Goal: Transaction & Acquisition: Purchase product/service

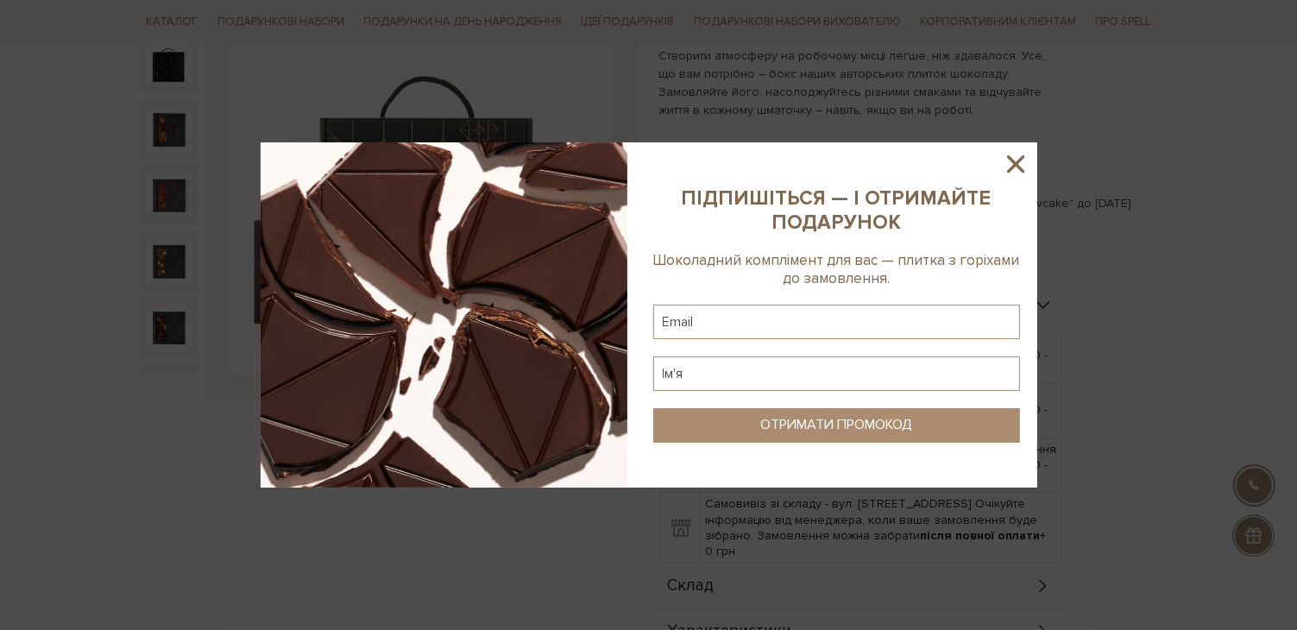
click at [1016, 166] on icon at bounding box center [1015, 163] width 17 height 17
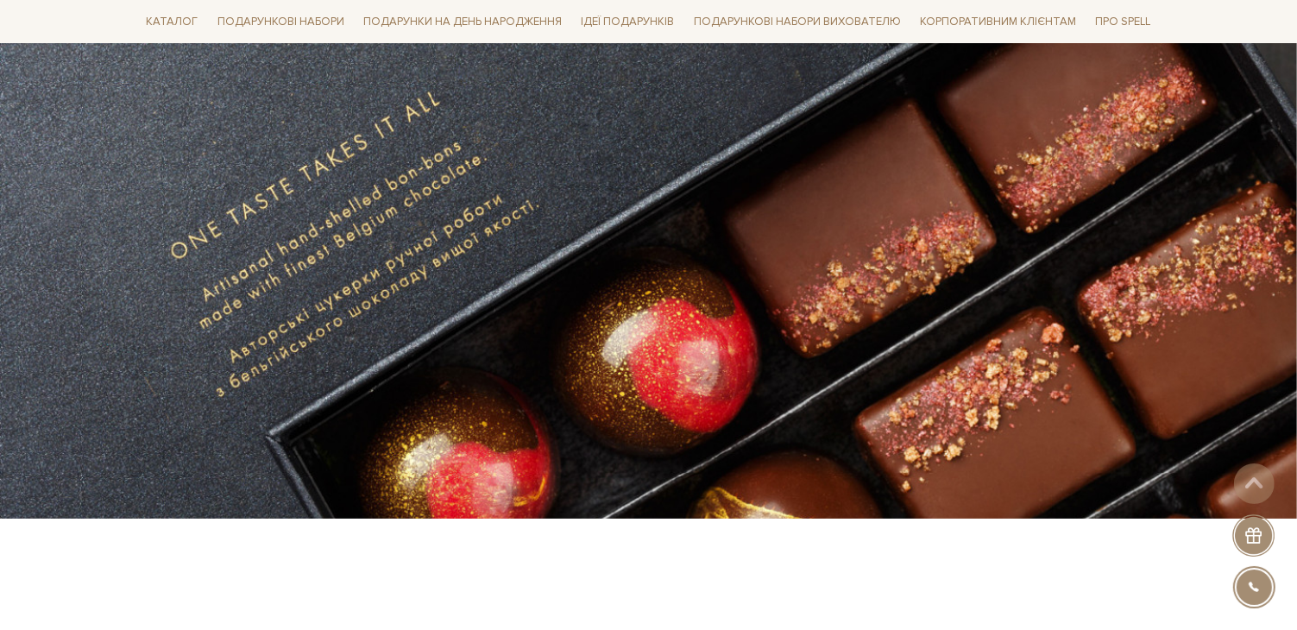
scroll to position [173, 0]
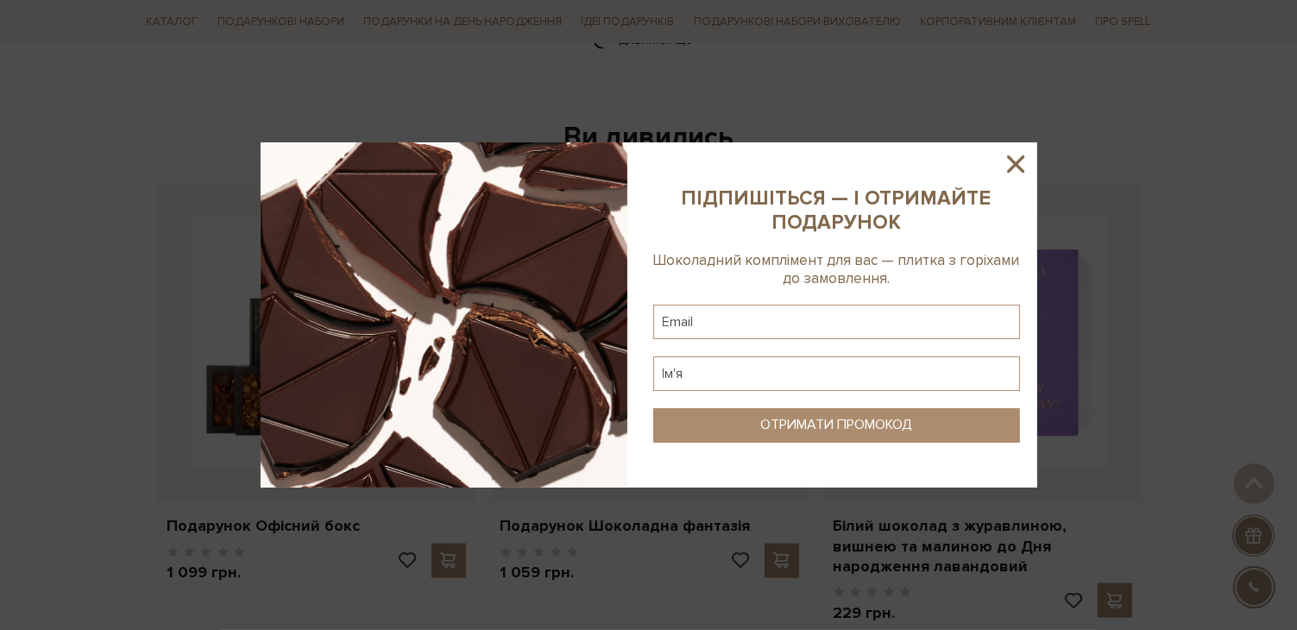
click at [1016, 165] on icon at bounding box center [1015, 163] width 17 height 17
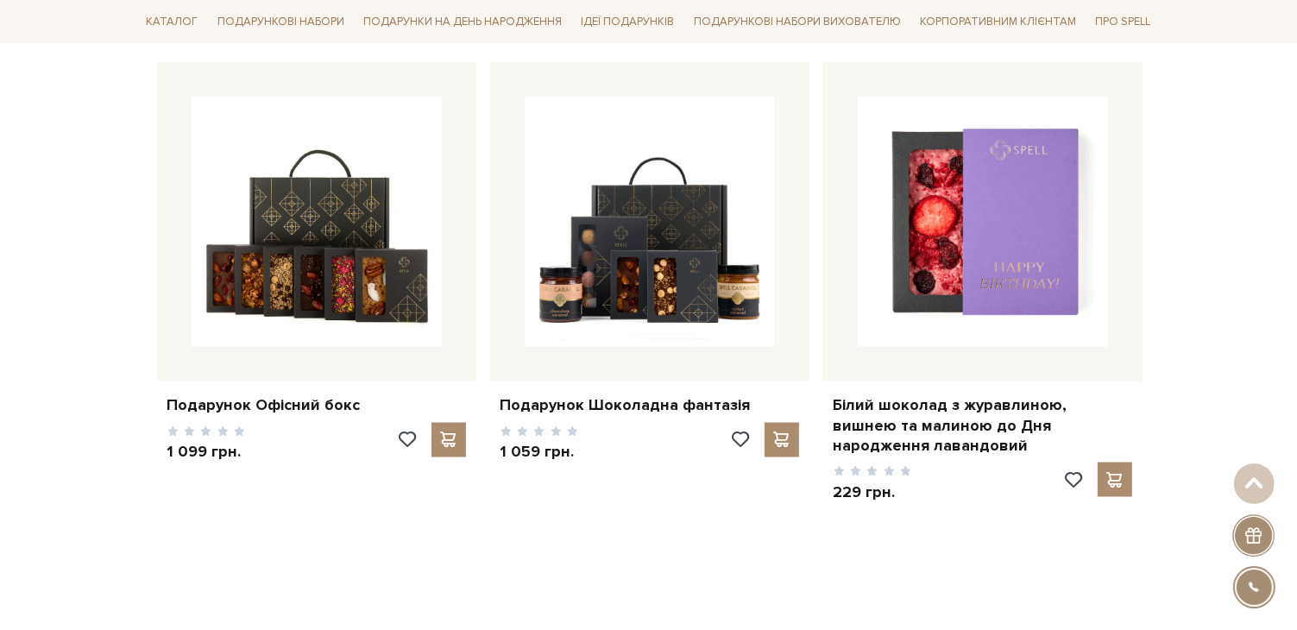
scroll to position [2675, 0]
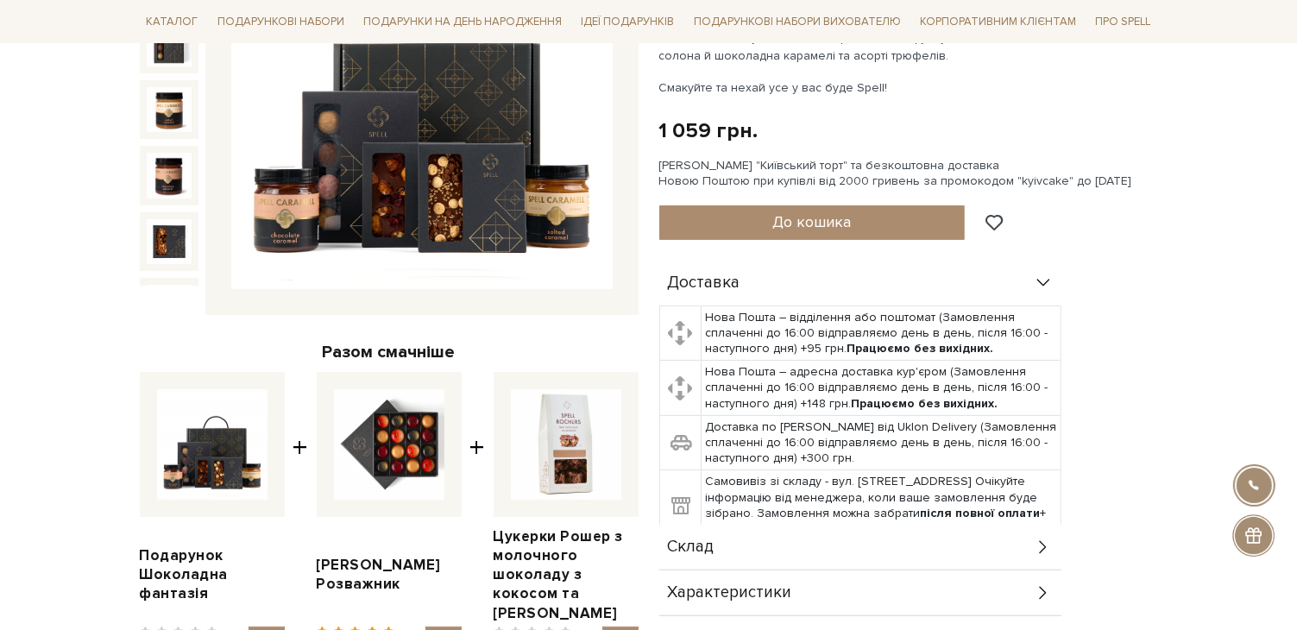
scroll to position [518, 0]
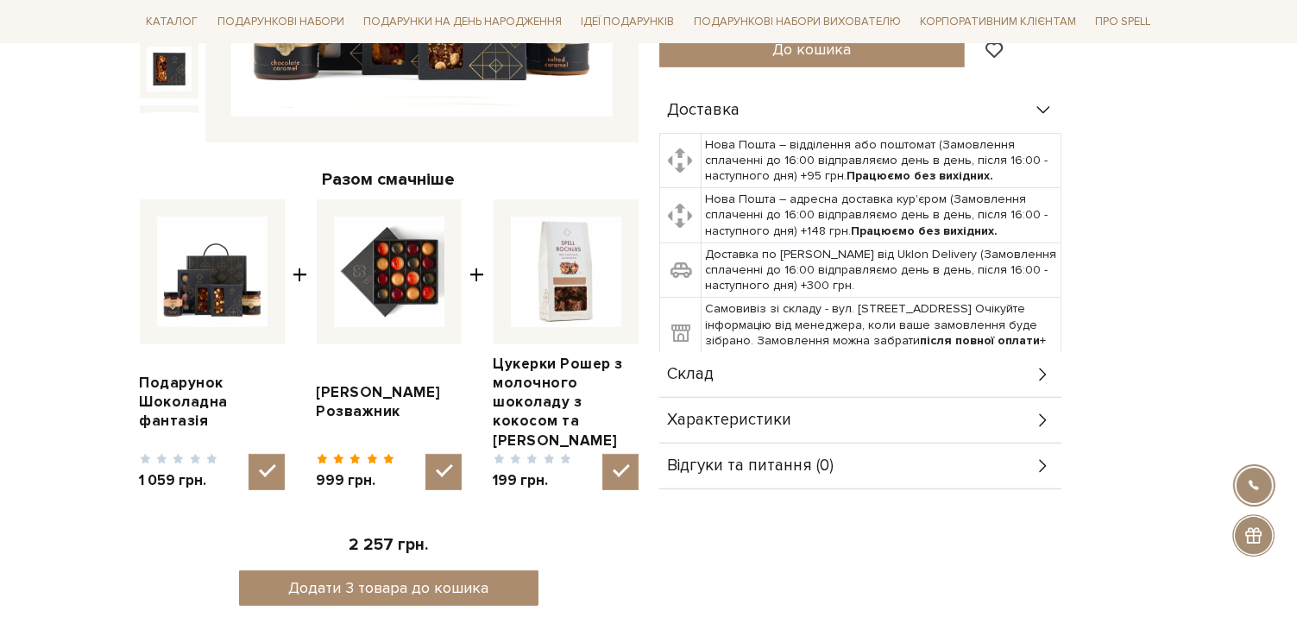
click at [1041, 374] on icon at bounding box center [1043, 374] width 19 height 19
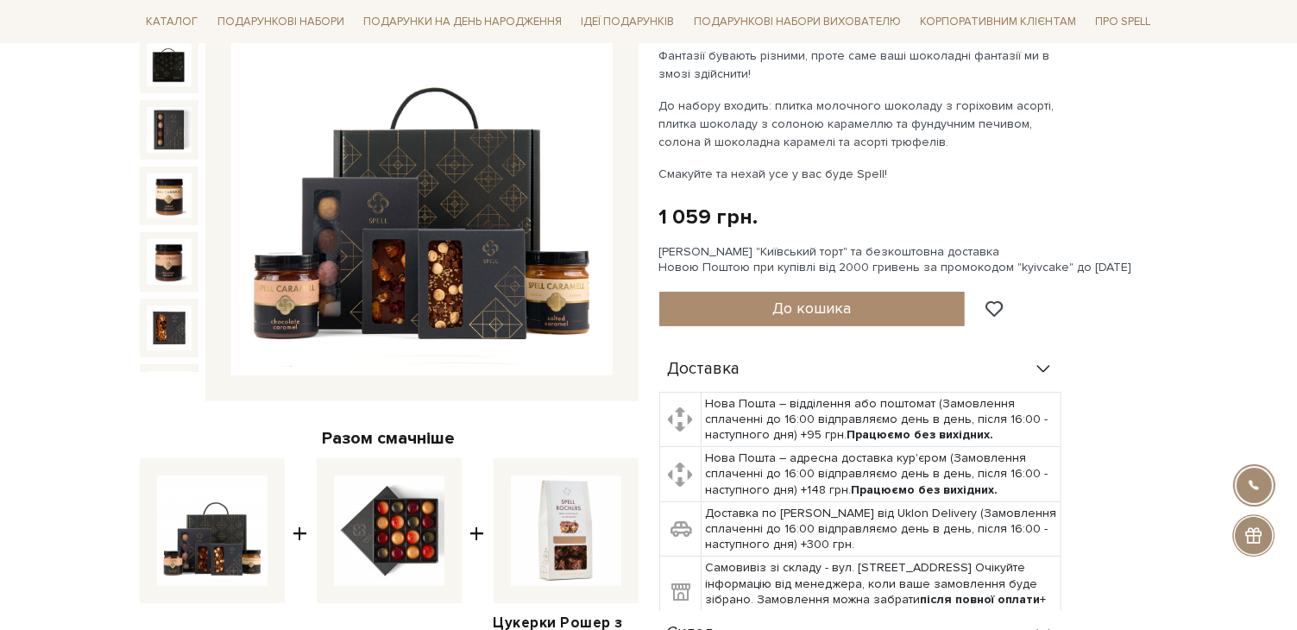
scroll to position [173, 0]
